Goal: Task Accomplishment & Management: Use online tool/utility

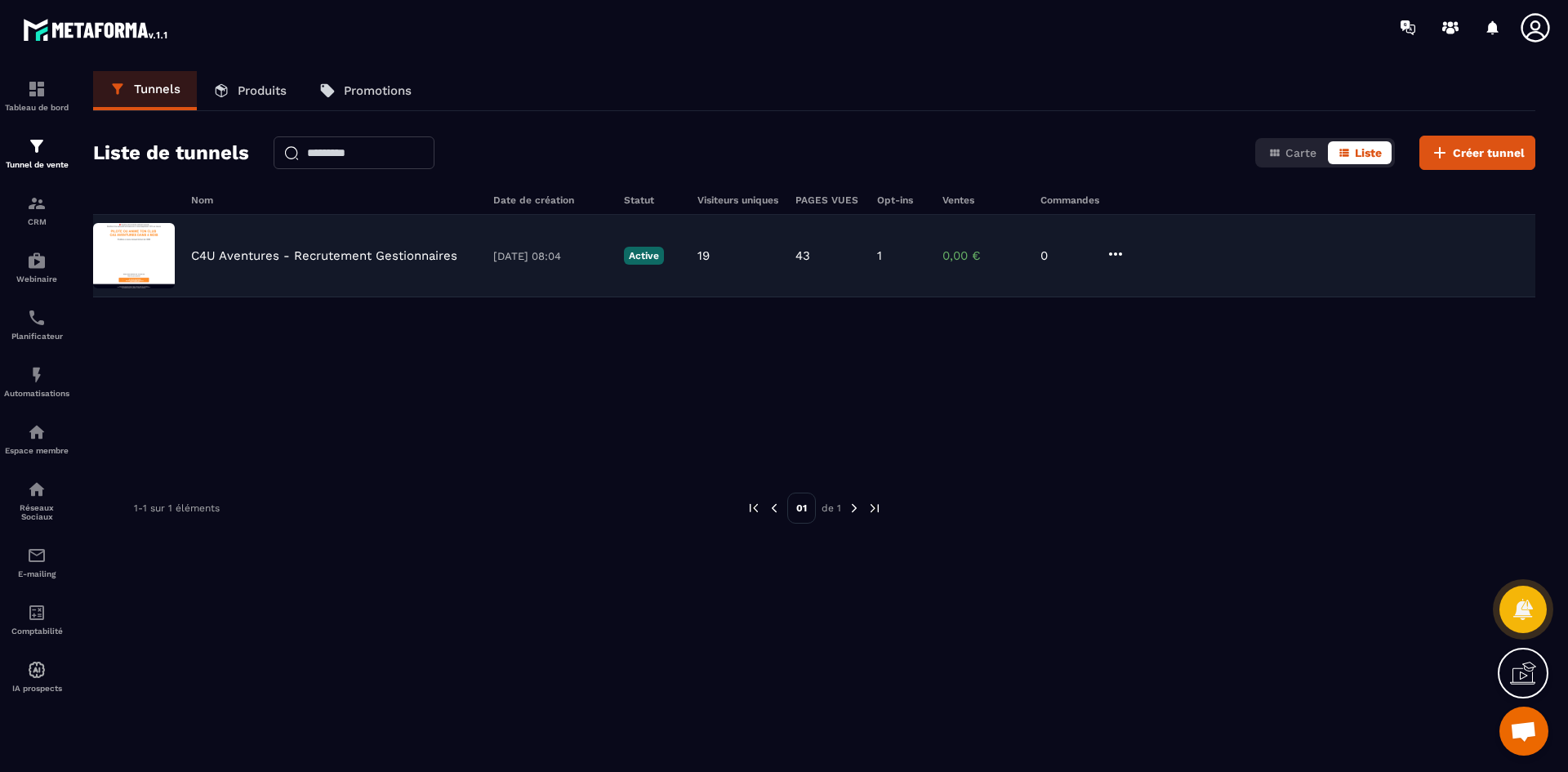
click at [477, 267] on div "C4U Aventures - Recrutement Gestionnaires [DATE] 08:04 Active 19 43 1 0,00 € 0" at bounding box center [813, 256] width 1442 height 82
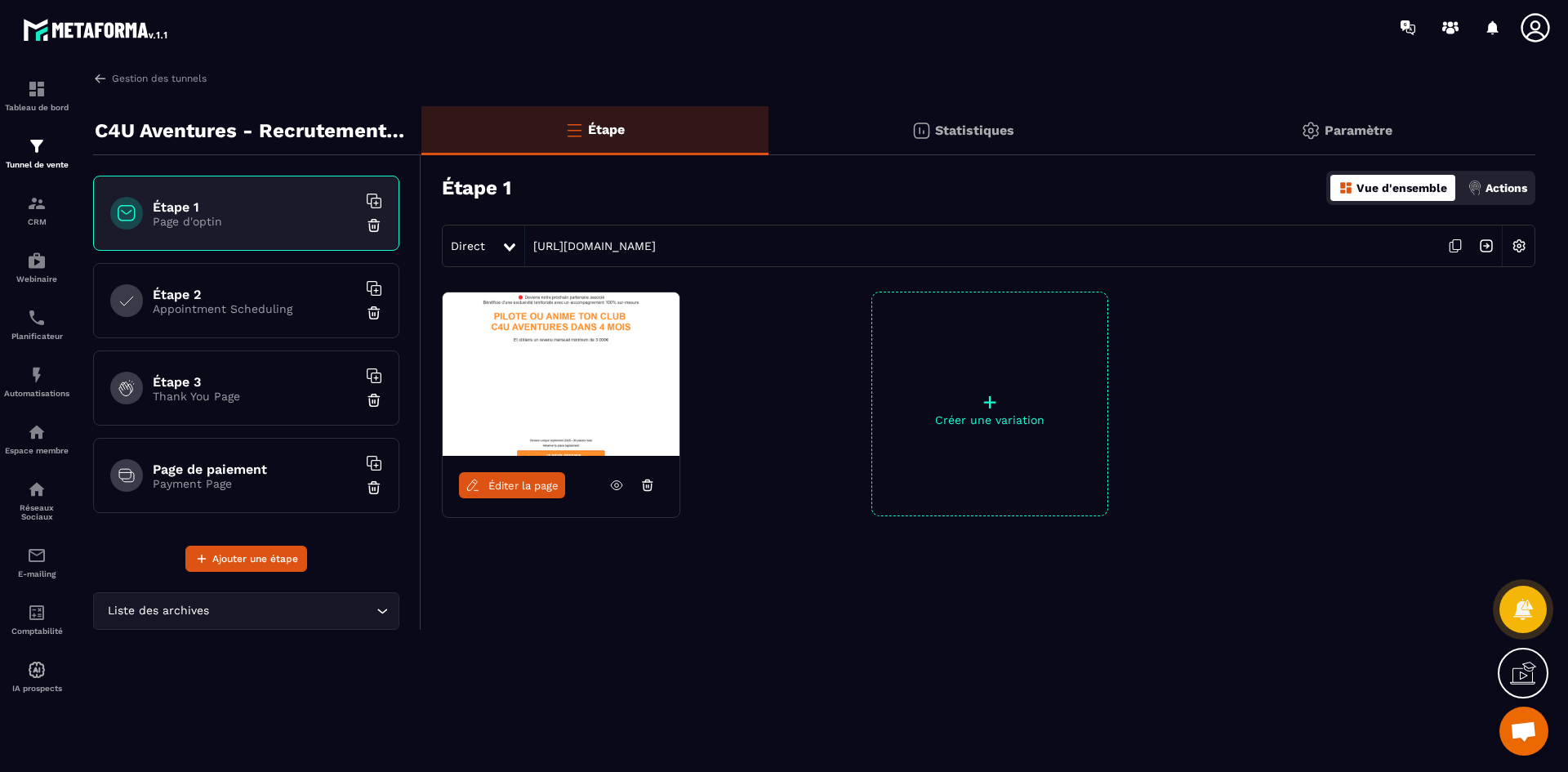
click at [517, 368] on img at bounding box center [560, 374] width 237 height 163
click at [618, 480] on icon at bounding box center [616, 484] width 15 height 15
click at [495, 486] on span "Éditer la page" at bounding box center [523, 485] width 70 height 13
